Goal: Subscribe to service/newsletter

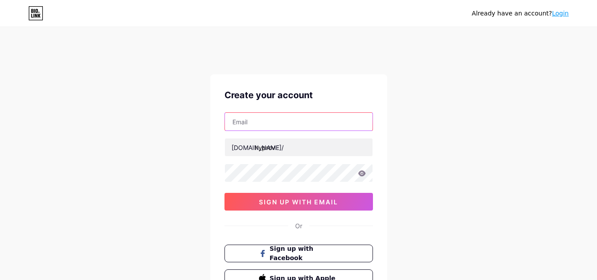
click at [264, 122] on input "text" at bounding box center [299, 122] width 148 height 18
type input "[EMAIL_ADDRESS][DOMAIN_NAME]"
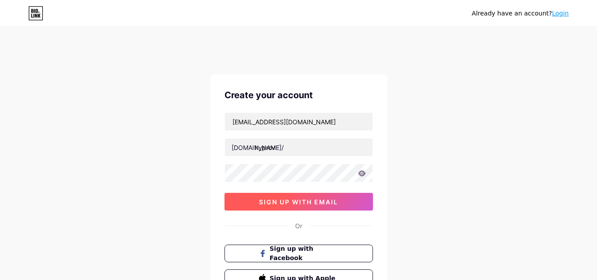
click at [282, 196] on button "sign up with email" at bounding box center [299, 202] width 149 height 18
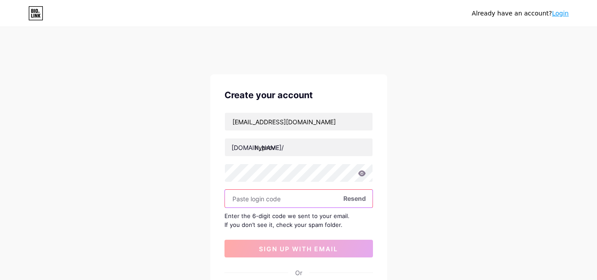
paste input "432500"
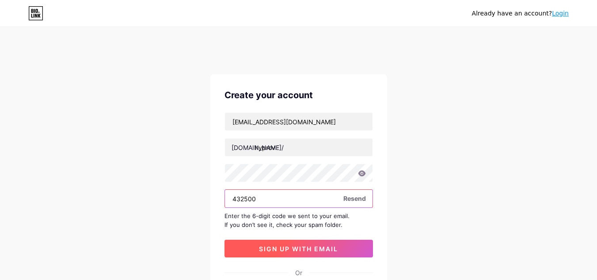
type input "432500"
click at [320, 245] on span "sign up with email" at bounding box center [298, 249] width 79 height 8
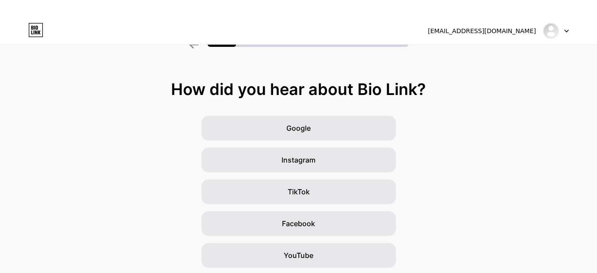
click at [562, 34] on div at bounding box center [556, 31] width 26 height 16
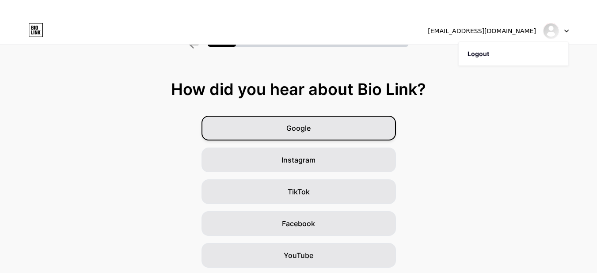
drag, startPoint x: 301, startPoint y: 126, endPoint x: 300, endPoint y: 133, distance: 7.1
click at [301, 126] on span "Google" at bounding box center [299, 128] width 24 height 11
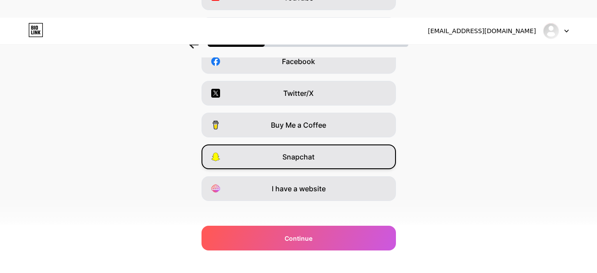
scroll to position [170, 0]
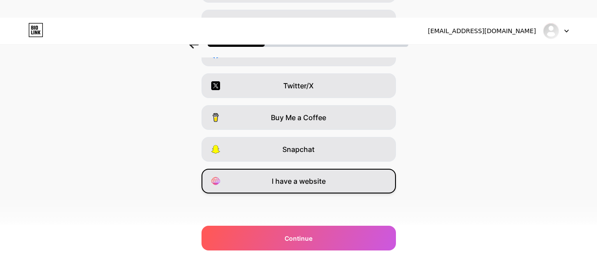
click at [317, 184] on span "I have a website" at bounding box center [299, 181] width 54 height 11
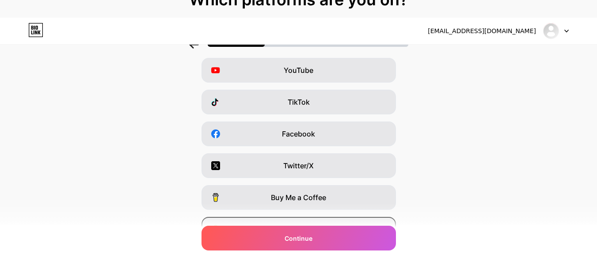
scroll to position [81, 0]
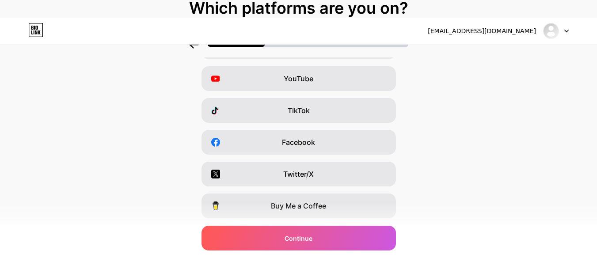
click at [308, 164] on div "Twitter/X" at bounding box center [299, 174] width 195 height 25
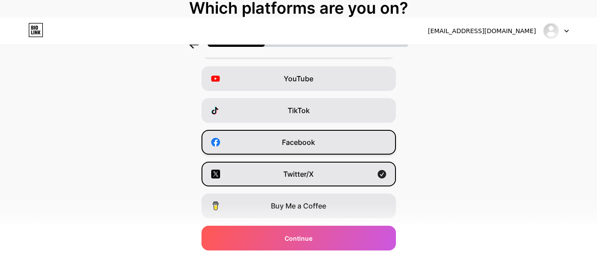
click at [310, 136] on div "Facebook" at bounding box center [299, 142] width 195 height 25
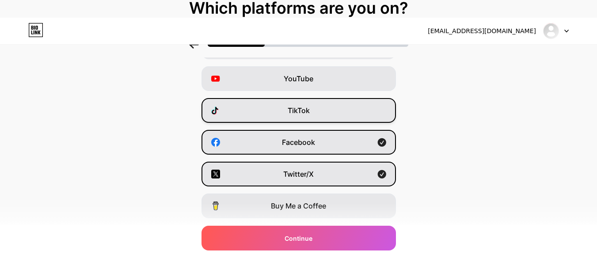
click at [313, 119] on div "TikTok" at bounding box center [299, 110] width 195 height 25
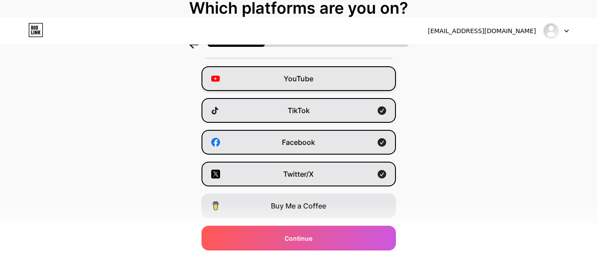
click at [302, 79] on span "YouTube" at bounding box center [299, 78] width 30 height 11
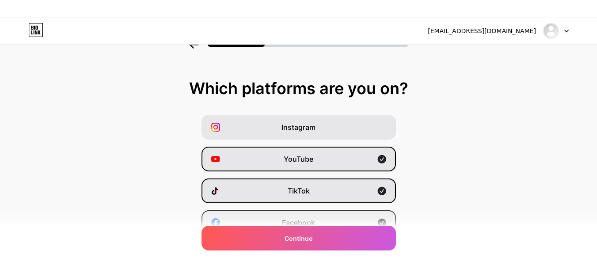
scroll to position [0, 0]
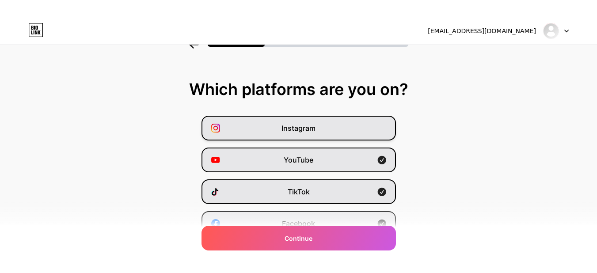
click at [318, 134] on div "Instagram" at bounding box center [299, 128] width 195 height 25
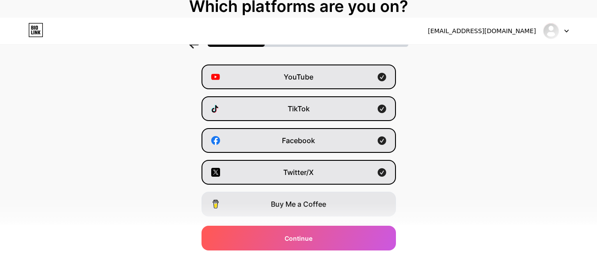
scroll to position [170, 0]
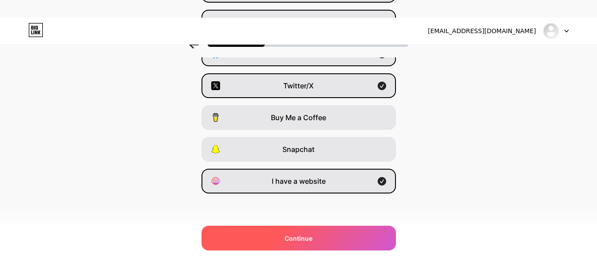
click at [318, 229] on div "Continue" at bounding box center [299, 238] width 195 height 25
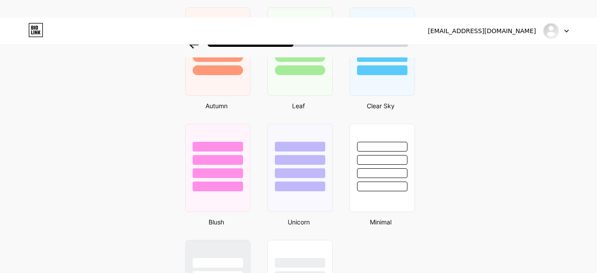
scroll to position [798, 0]
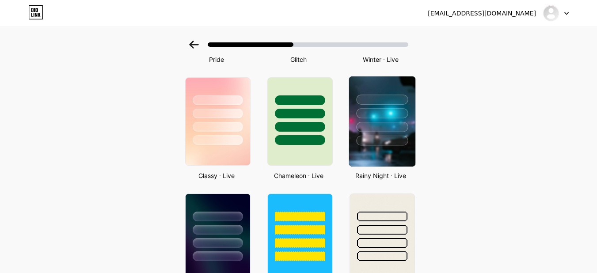
scroll to position [265, 0]
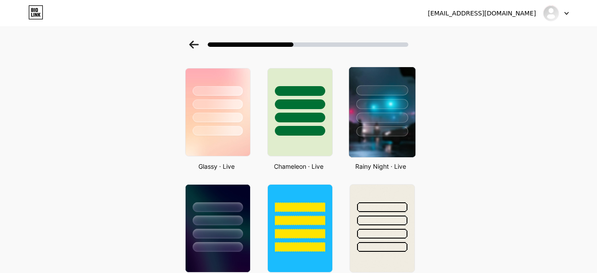
click at [365, 149] on img at bounding box center [382, 112] width 66 height 90
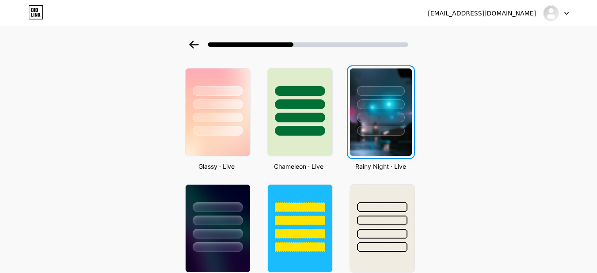
scroll to position [0, 0]
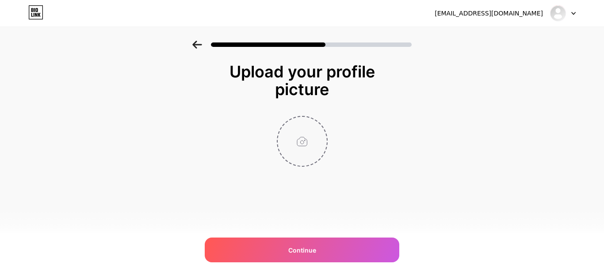
click at [302, 135] on input "file" at bounding box center [302, 141] width 49 height 49
type input "C:\fakepath\Hyprov (8).png"
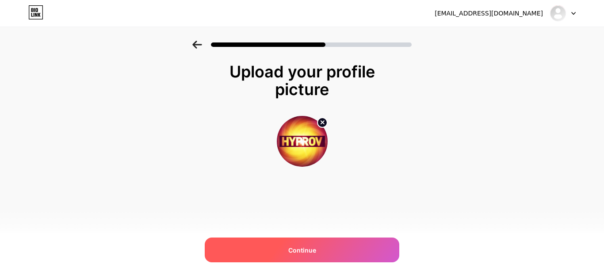
click at [314, 245] on span "Continue" at bounding box center [302, 249] width 28 height 9
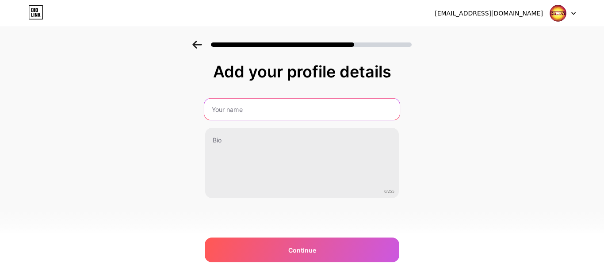
click at [271, 101] on input "text" at bounding box center [301, 109] width 195 height 21
type input "Hyprov"
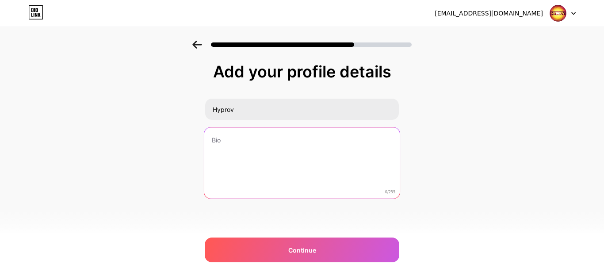
click at [262, 163] on textarea at bounding box center [301, 163] width 195 height 72
click at [233, 186] on textarea at bounding box center [302, 163] width 194 height 71
paste textarea "Hyprov offers a unique blend of hypnotism and improvisation, creating a captiva…"
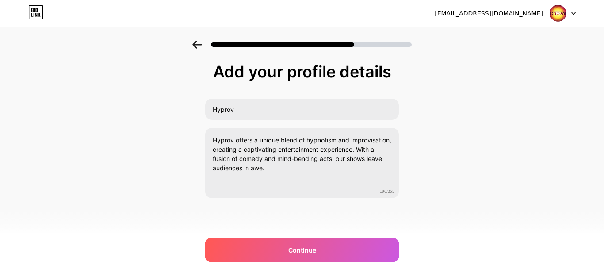
drag, startPoint x: 453, startPoint y: 99, endPoint x: 447, endPoint y: 105, distance: 9.1
click at [453, 99] on div "Add your profile details Hyprov Hyprov offers a unique blend of hypnotism and i…" at bounding box center [302, 142] width 604 height 202
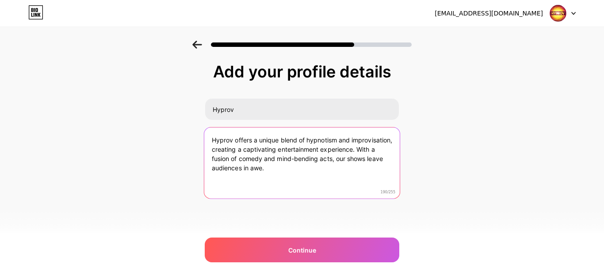
click at [343, 167] on textarea "Hyprov offers a unique blend of hypnotism and improvisation, creating a captiva…" at bounding box center [301, 163] width 195 height 72
paste textarea "Explore the world of Hyprov, and check out Hyprov reviews"
drag, startPoint x: 282, startPoint y: 179, endPoint x: 324, endPoint y: 179, distance: 42.0
click at [324, 179] on textarea "Hyprov offers a unique blend of hypnotism and improvisation, creating a captiva…" at bounding box center [301, 163] width 195 height 72
click at [322, 180] on textarea "Hyprov offers a unique blend of hypnotism and improvisation, creating a captiva…" at bounding box center [301, 163] width 195 height 72
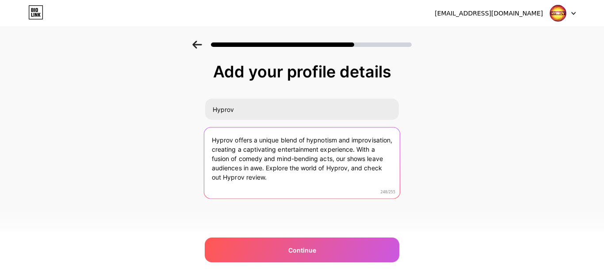
click at [279, 176] on textarea "Hyprov offers a unique blend of hypnotism and improvisation, creating a captiva…" at bounding box center [301, 163] width 195 height 72
click at [334, 175] on textarea "Hyprov offers a unique blend of hypnotism and improvisation, creating a captiva…" at bounding box center [301, 163] width 195 height 72
type textarea "Hyprov offers a unique blend of hypnotism and improvisation, creating a captiva…"
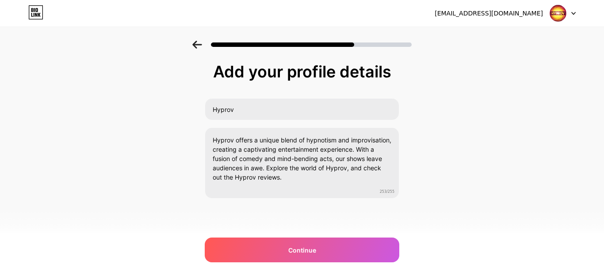
click at [500, 169] on div "Add your profile details Hyprov Hyprov offers a unique blend of hypnotism and i…" at bounding box center [302, 142] width 604 height 202
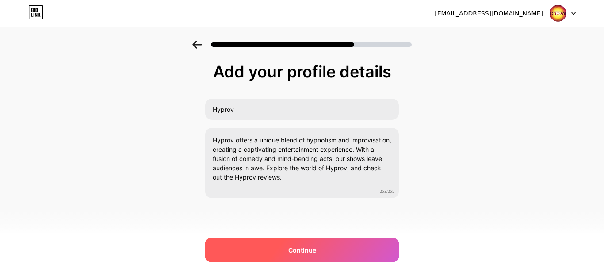
click at [275, 252] on div "Continue" at bounding box center [302, 249] width 195 height 25
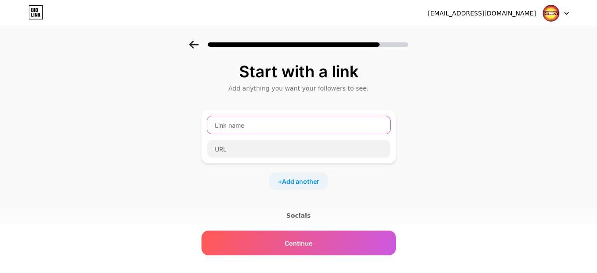
click at [241, 133] on input "text" at bounding box center [298, 125] width 183 height 18
click at [256, 122] on input "text" at bounding box center [298, 125] width 183 height 18
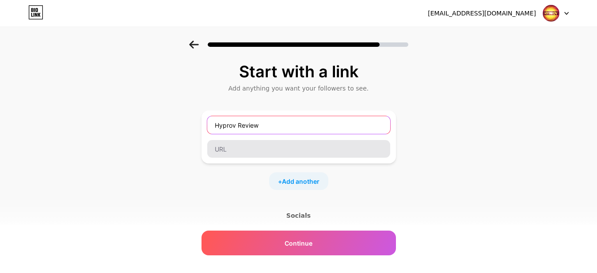
type input "Hyprov Review"
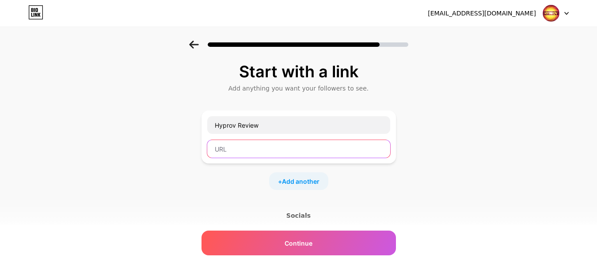
click at [235, 146] on input "text" at bounding box center [298, 149] width 183 height 18
paste input "[URL][DOMAIN_NAME][PERSON_NAME][PERSON_NAME][PERSON_NAME][PERSON_NAME]"
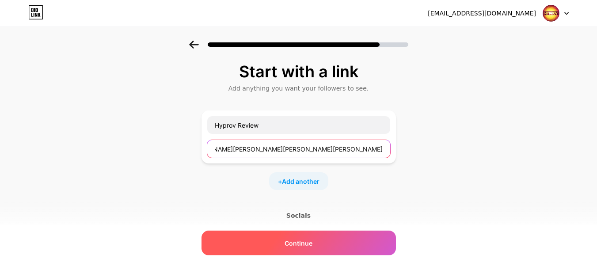
type input "[URL][DOMAIN_NAME][PERSON_NAME][PERSON_NAME][PERSON_NAME][PERSON_NAME]"
click at [305, 246] on span "Continue" at bounding box center [299, 243] width 28 height 9
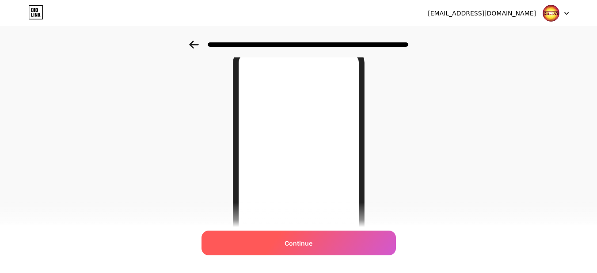
scroll to position [44, 0]
click at [299, 243] on span "Continue" at bounding box center [299, 243] width 28 height 9
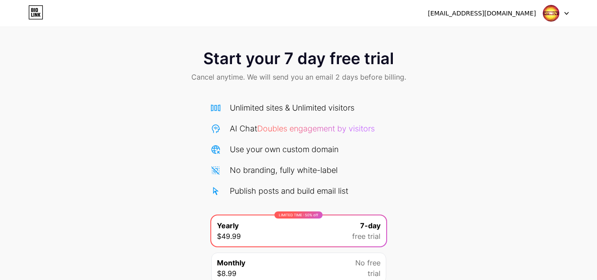
click at [560, 15] on div at bounding box center [556, 13] width 26 height 16
click at [567, 14] on icon at bounding box center [567, 13] width 4 height 2
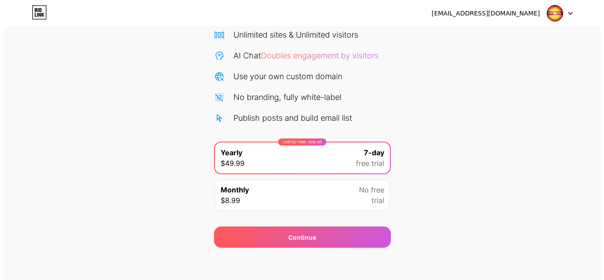
scroll to position [76, 0]
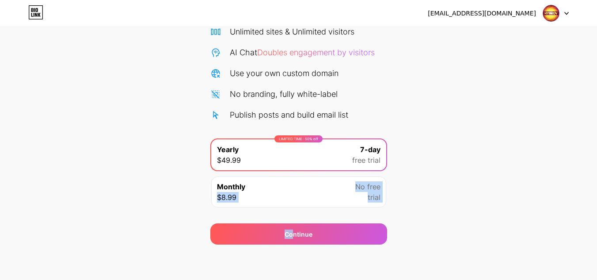
drag, startPoint x: 294, startPoint y: 233, endPoint x: 298, endPoint y: 188, distance: 45.8
click at [298, 188] on div "Start your 7 day free trial Cancel anytime. We will send you an email 2 days be…" at bounding box center [298, 105] width 597 height 280
click at [298, 188] on div "Monthly $8.99 No free trial" at bounding box center [298, 191] width 175 height 31
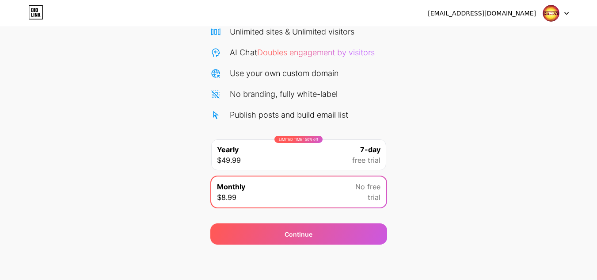
click at [305, 156] on div "LIMITED TIME : 50% off Yearly $49.99 7-day free trial" at bounding box center [298, 154] width 175 height 31
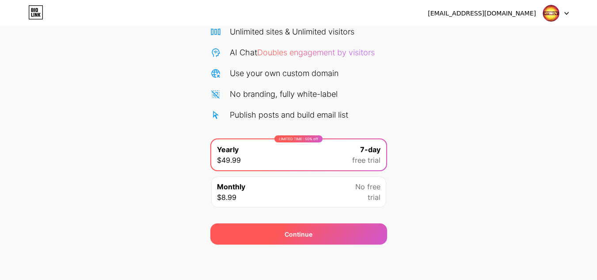
click at [297, 226] on div "Continue" at bounding box center [298, 233] width 177 height 21
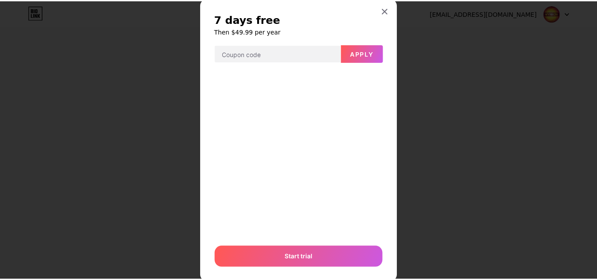
scroll to position [0, 0]
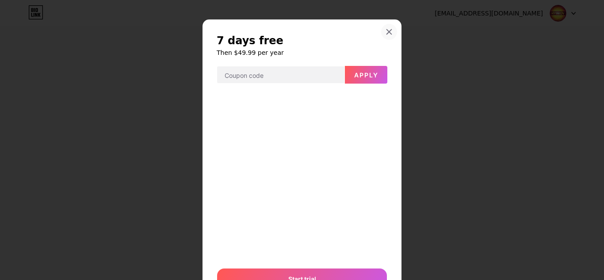
click at [387, 33] on icon at bounding box center [389, 32] width 5 height 5
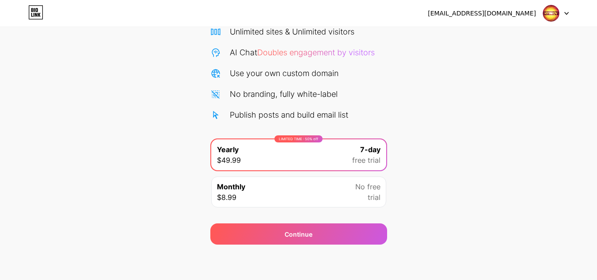
click at [544, 12] on img at bounding box center [551, 13] width 17 height 17
click at [33, 10] on icon at bounding box center [32, 10] width 2 height 4
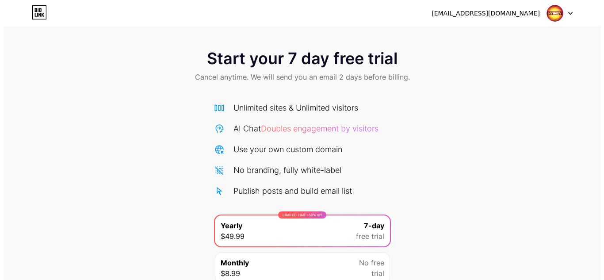
scroll to position [76, 0]
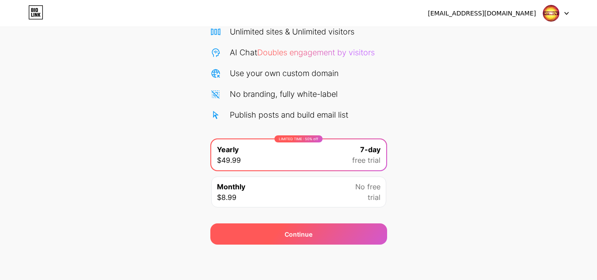
click at [314, 235] on div "Continue" at bounding box center [298, 233] width 177 height 21
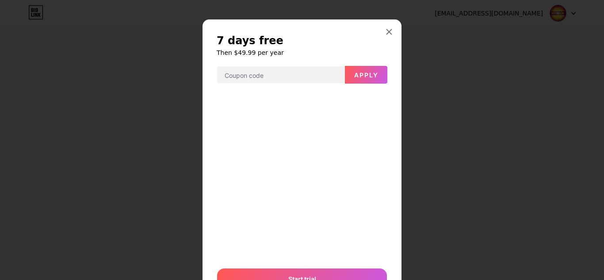
scroll to position [44, 0]
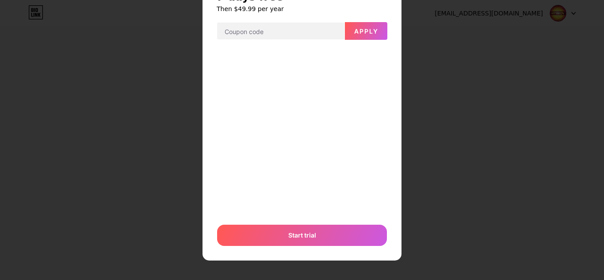
click at [388, 173] on div "7 days free Then $49.99 per year Apply Or Start trial" at bounding box center [302, 118] width 199 height 285
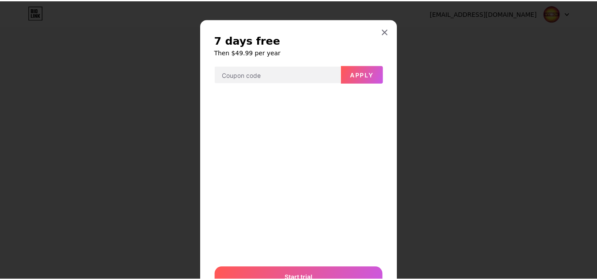
scroll to position [0, 0]
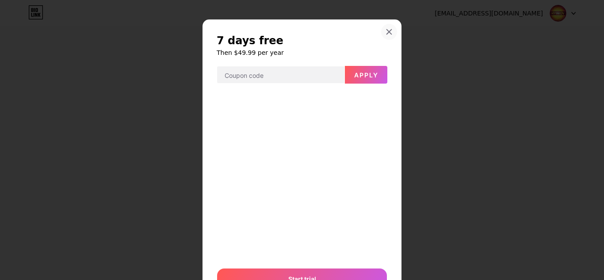
click at [385, 27] on div at bounding box center [389, 32] width 16 height 16
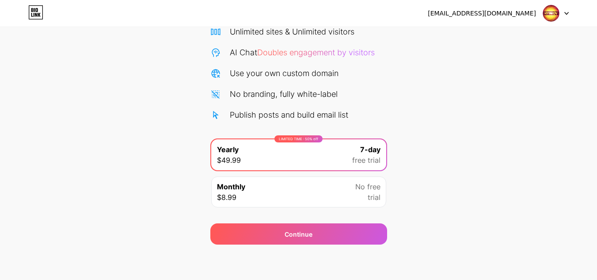
drag, startPoint x: 499, startPoint y: 174, endPoint x: 429, endPoint y: 167, distance: 70.6
click at [499, 174] on div "Start your 7 day free trial Cancel anytime. We will send you an email 2 days be…" at bounding box center [298, 105] width 597 height 280
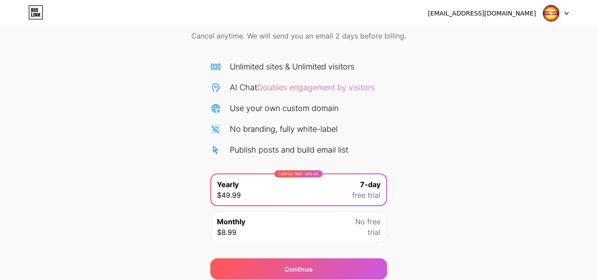
scroll to position [76, 0]
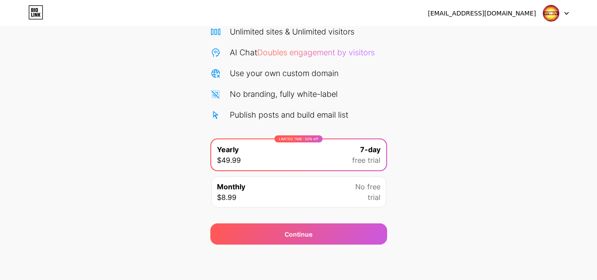
click at [35, 12] on icon at bounding box center [35, 12] width 15 height 14
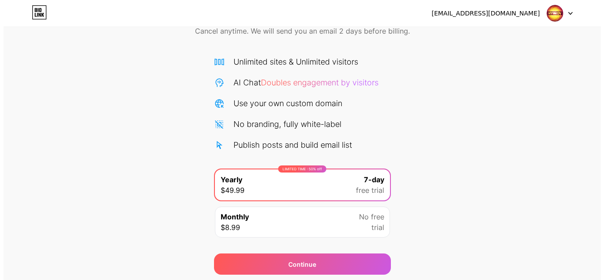
scroll to position [76, 0]
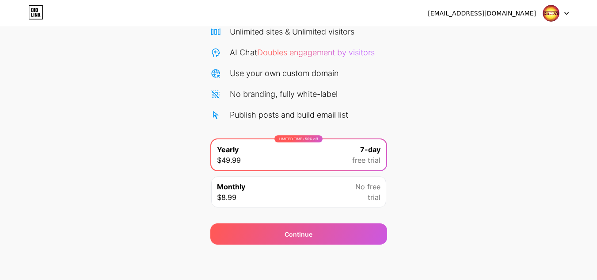
drag, startPoint x: 327, startPoint y: 192, endPoint x: 326, endPoint y: 211, distance: 18.6
click at [328, 193] on div "Monthly $8.99 No free trial" at bounding box center [298, 191] width 175 height 31
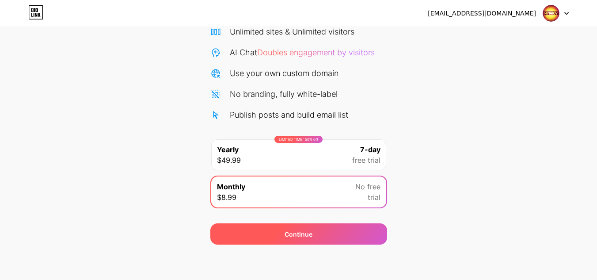
click at [313, 232] on div "Continue" at bounding box center [298, 233] width 177 height 21
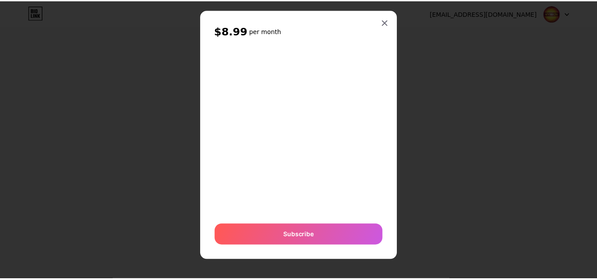
scroll to position [10, 0]
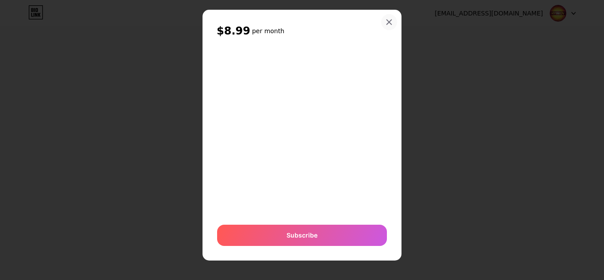
click at [386, 21] on icon at bounding box center [389, 22] width 7 height 7
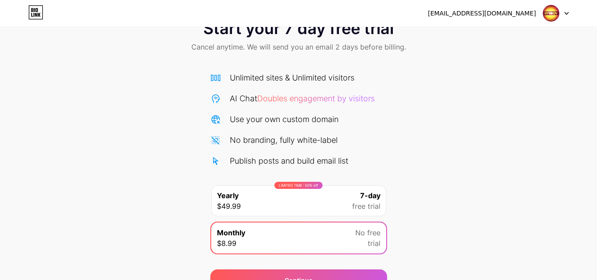
scroll to position [0, 0]
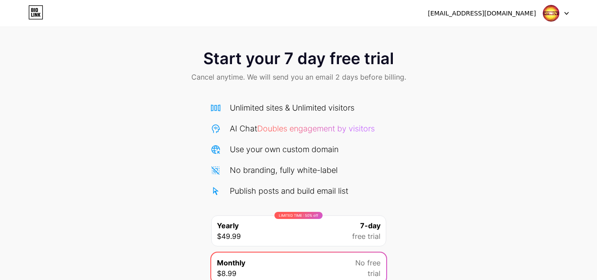
click at [35, 11] on icon at bounding box center [34, 10] width 1 height 4
